Goal: Task Accomplishment & Management: Use online tool/utility

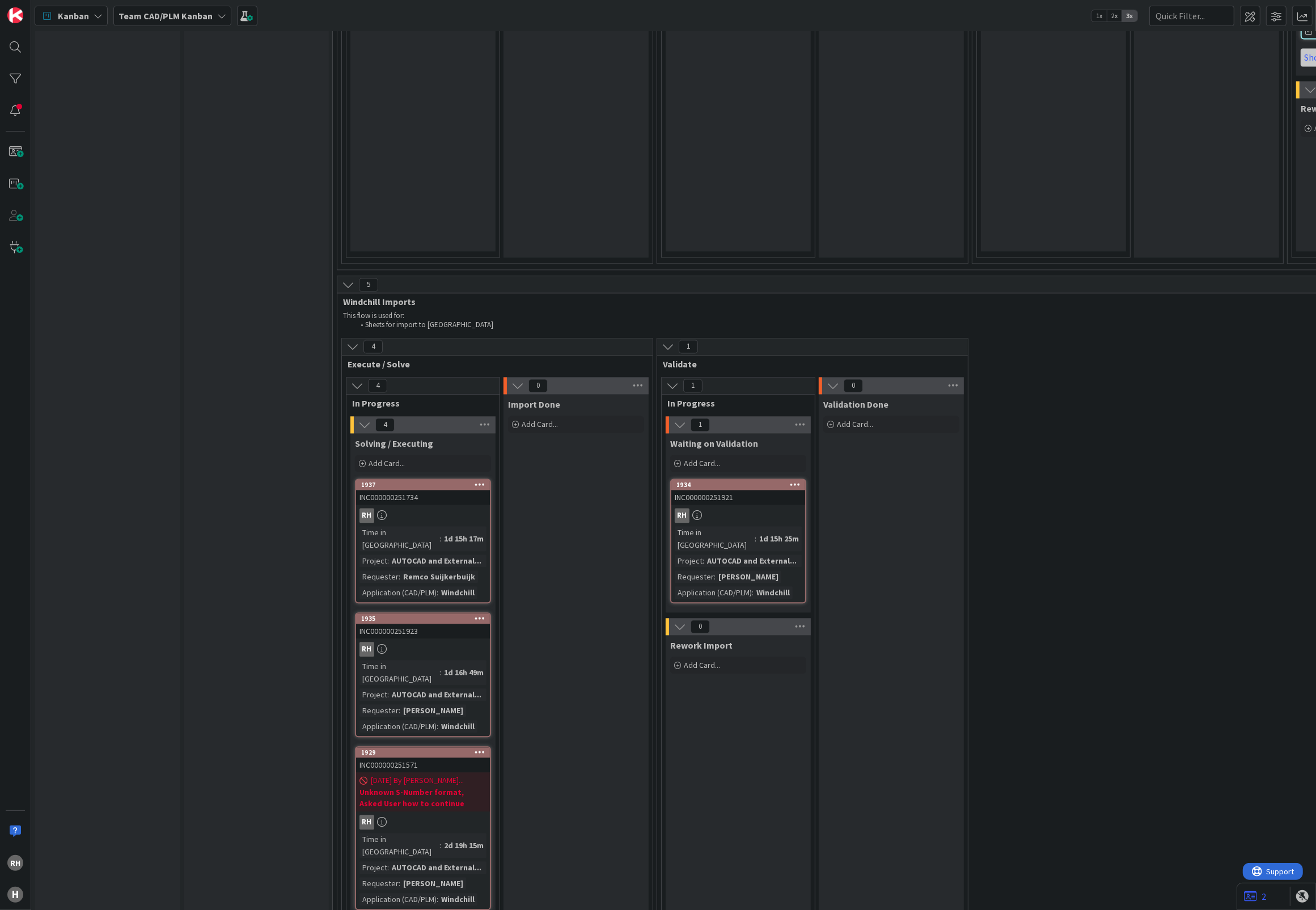
scroll to position [2834, 0]
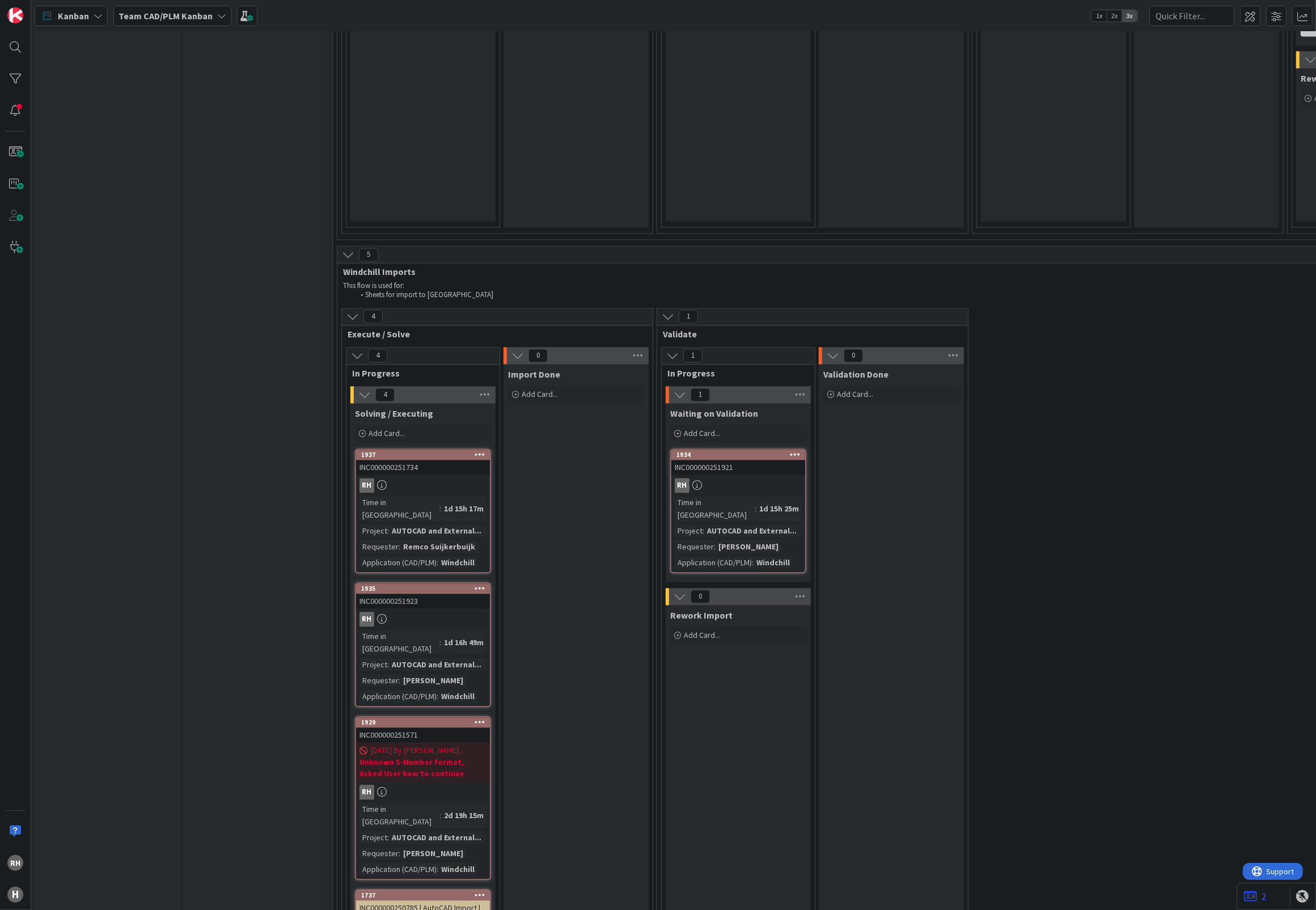
click at [407, 803] on div "Time in Column : 2d 19h 15m Project : AUTOCAD and External... Requester : [PERS…" at bounding box center [423, 839] width 127 height 73
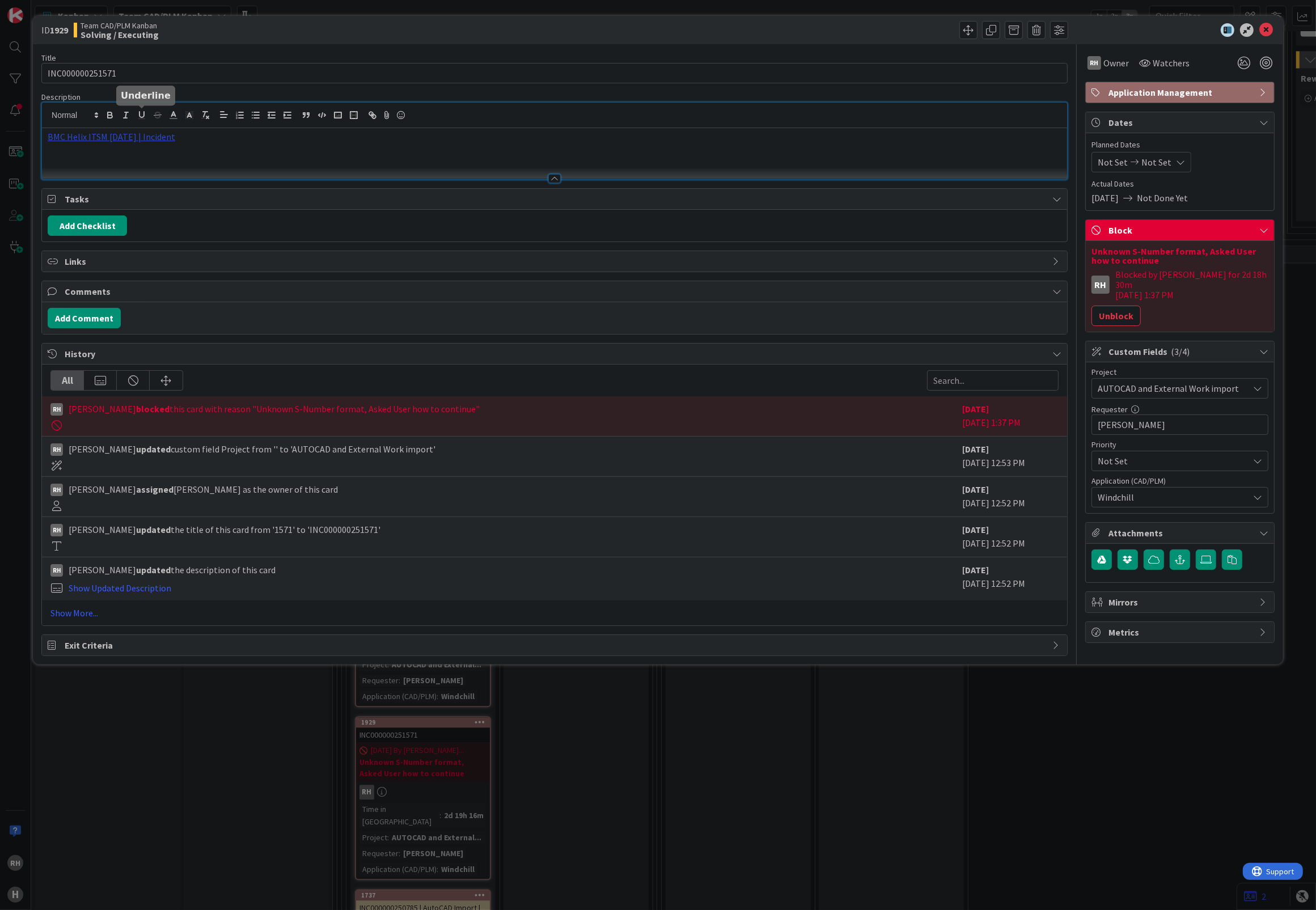
click at [143, 121] on div "BMC Helix ITSM [DATE] | Incident" at bounding box center [554, 140] width 1025 height 76
click at [100, 162] on link "[URL][PERSON_NAME][DOMAIN_NAME]" at bounding box center [101, 158] width 114 height 15
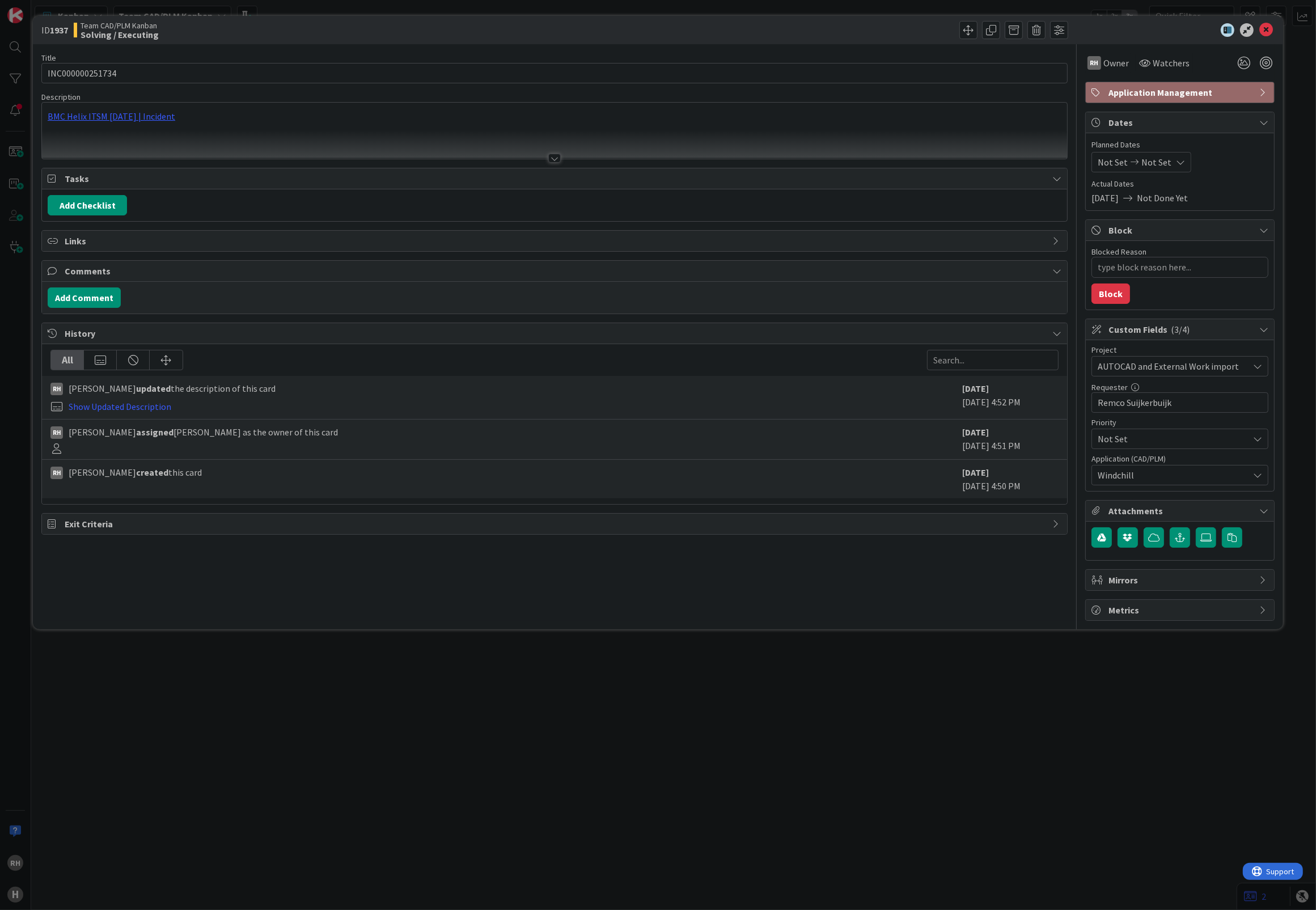
type textarea "x"
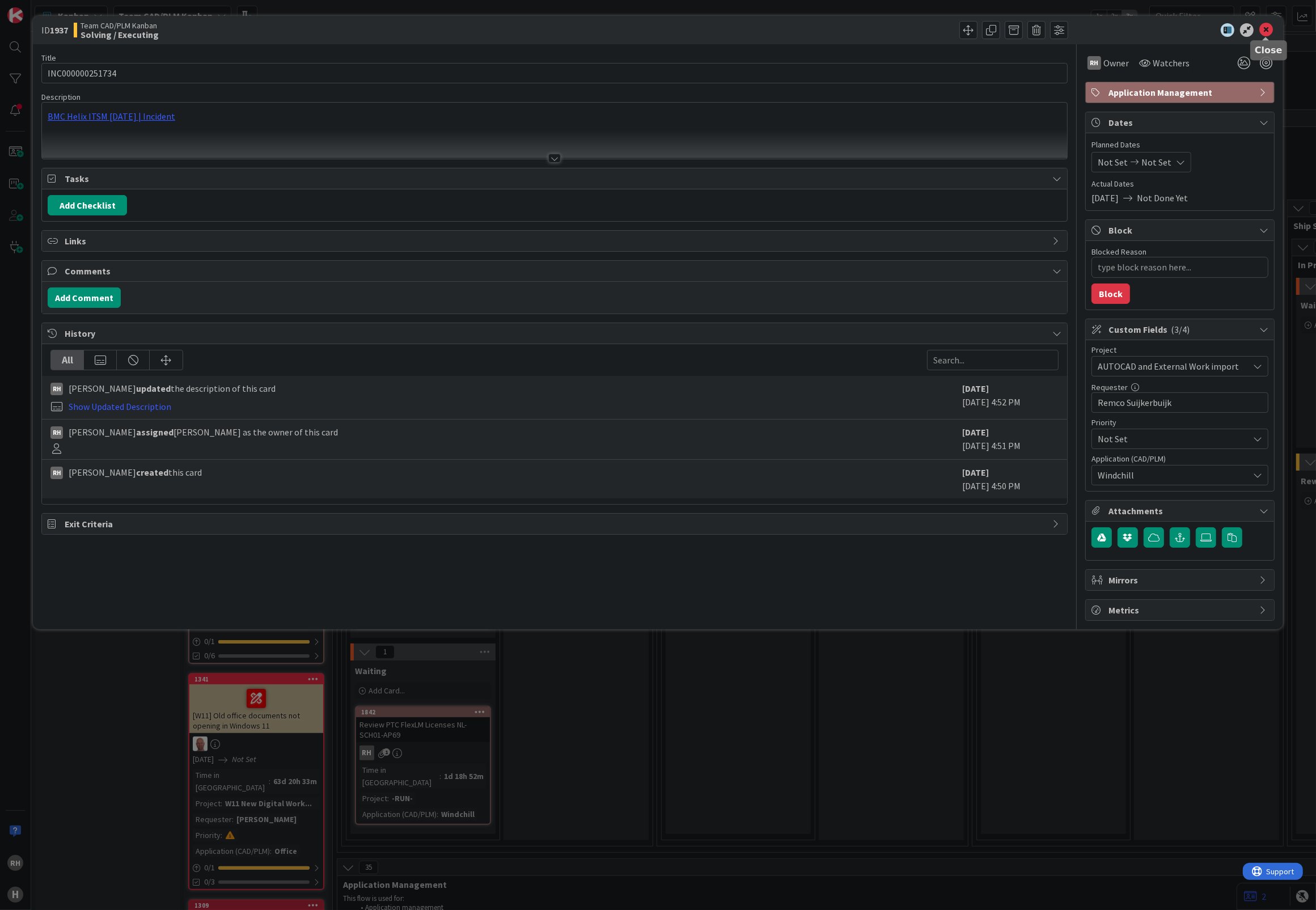
click at [1266, 27] on icon at bounding box center [1266, 30] width 13 height 13
